Goal: Transaction & Acquisition: Subscribe to service/newsletter

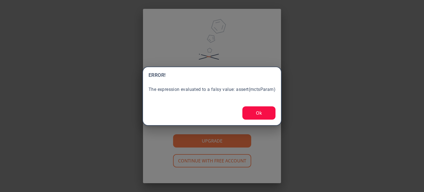
click at [263, 115] on button "Ok" at bounding box center [258, 112] width 33 height 13
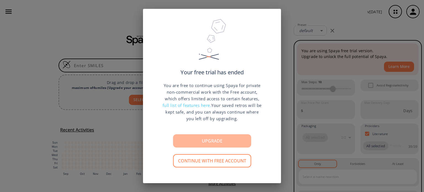
click at [207, 139] on button "Upgrade" at bounding box center [212, 140] width 78 height 13
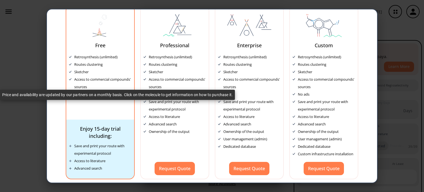
scroll to position [34, 0]
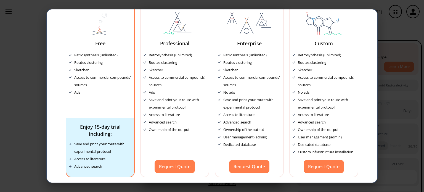
click at [112, 65] on div "Routes clustering" at bounding box center [100, 62] width 62 height 7
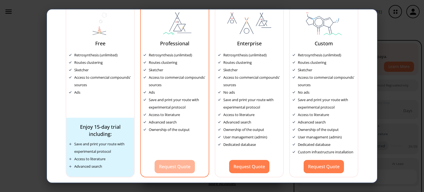
click at [158, 167] on button "Request Quote" at bounding box center [175, 166] width 40 height 13
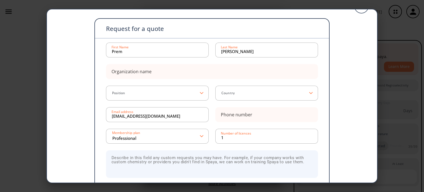
scroll to position [43, 0]
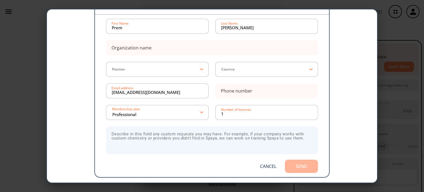
click at [305, 168] on button "Send" at bounding box center [301, 166] width 33 height 13
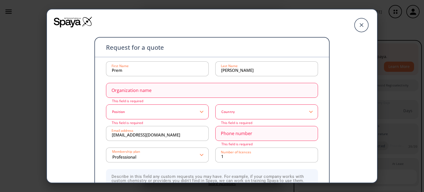
scroll to position [0, 0]
click at [355, 25] on icon at bounding box center [361, 25] width 14 height 14
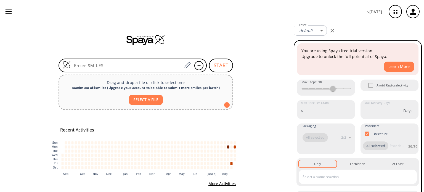
click at [414, 11] on icon "button" at bounding box center [413, 12] width 6 height 6
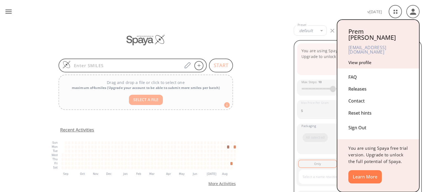
click at [356, 119] on div "Sign Out" at bounding box center [378, 126] width 60 height 15
